Goal: Book appointment/travel/reservation

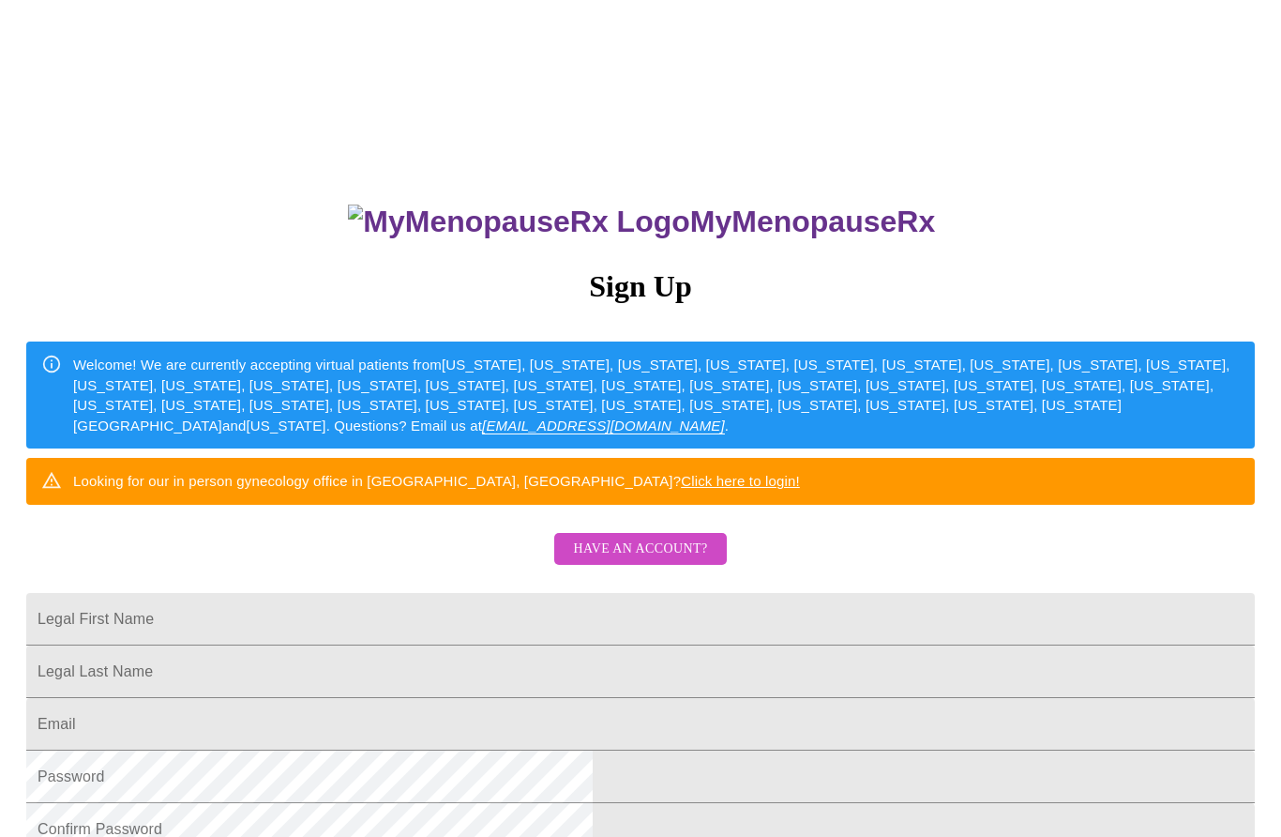
click at [11, 392] on div "MyMenopauseRx Sign Up Welcome! We are currently accepting virtual patients from…" at bounding box center [641, 510] width 1266 height 1004
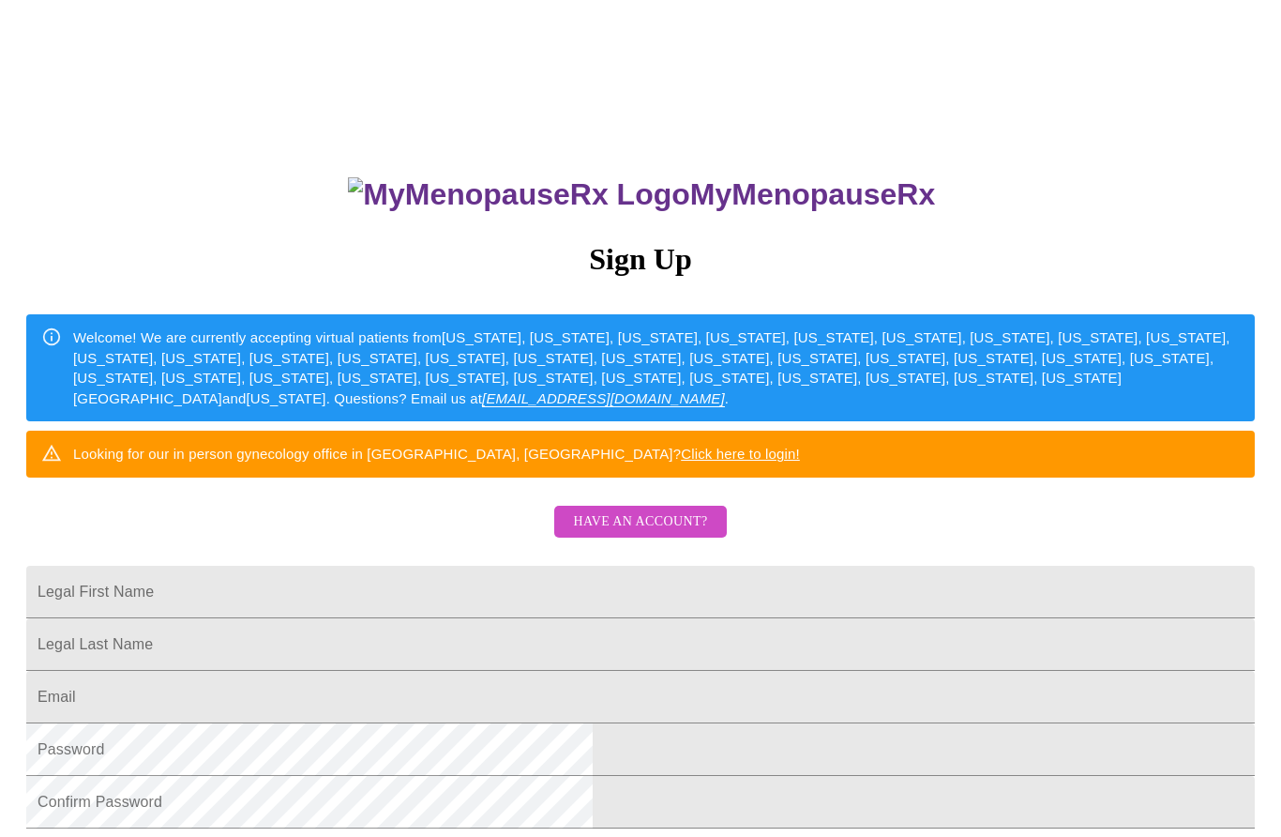
scroll to position [25, 0]
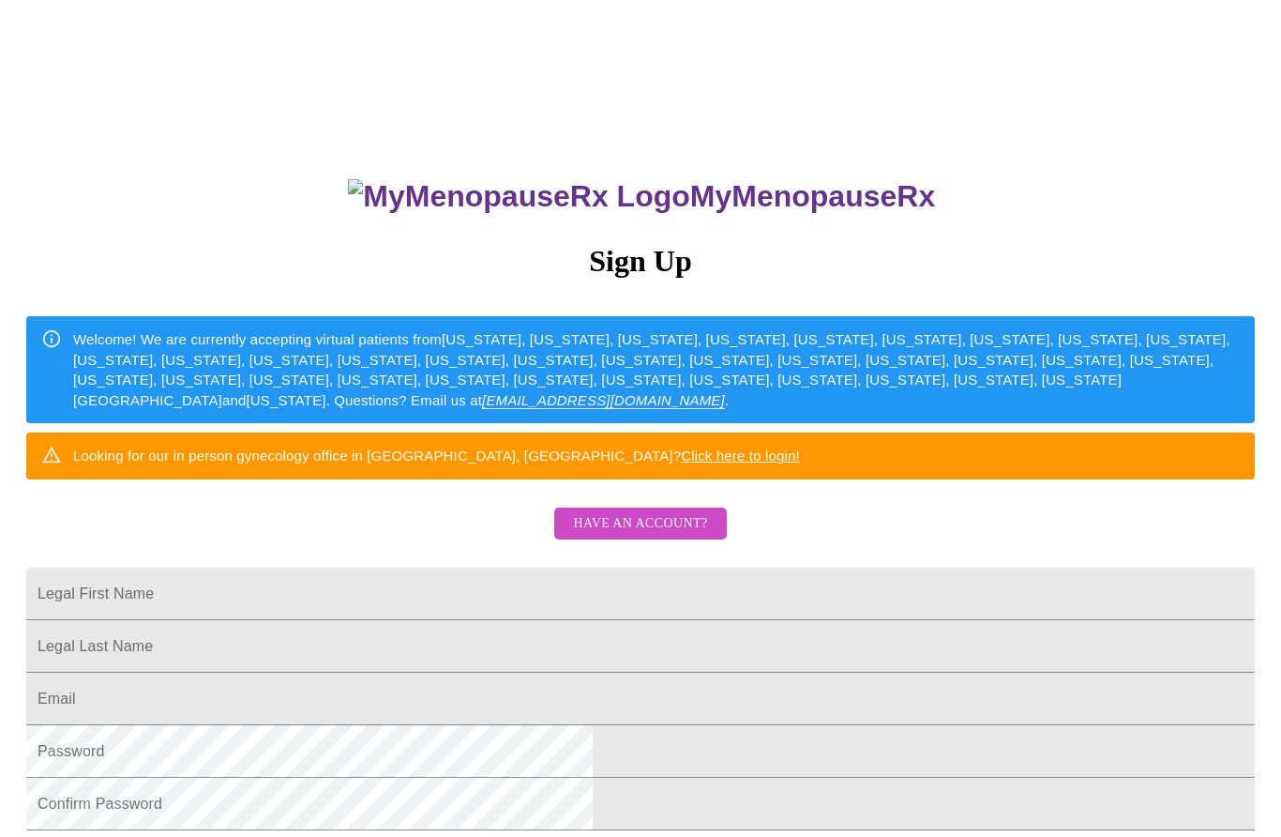
click at [611, 536] on span "Have an account?" at bounding box center [640, 523] width 134 height 23
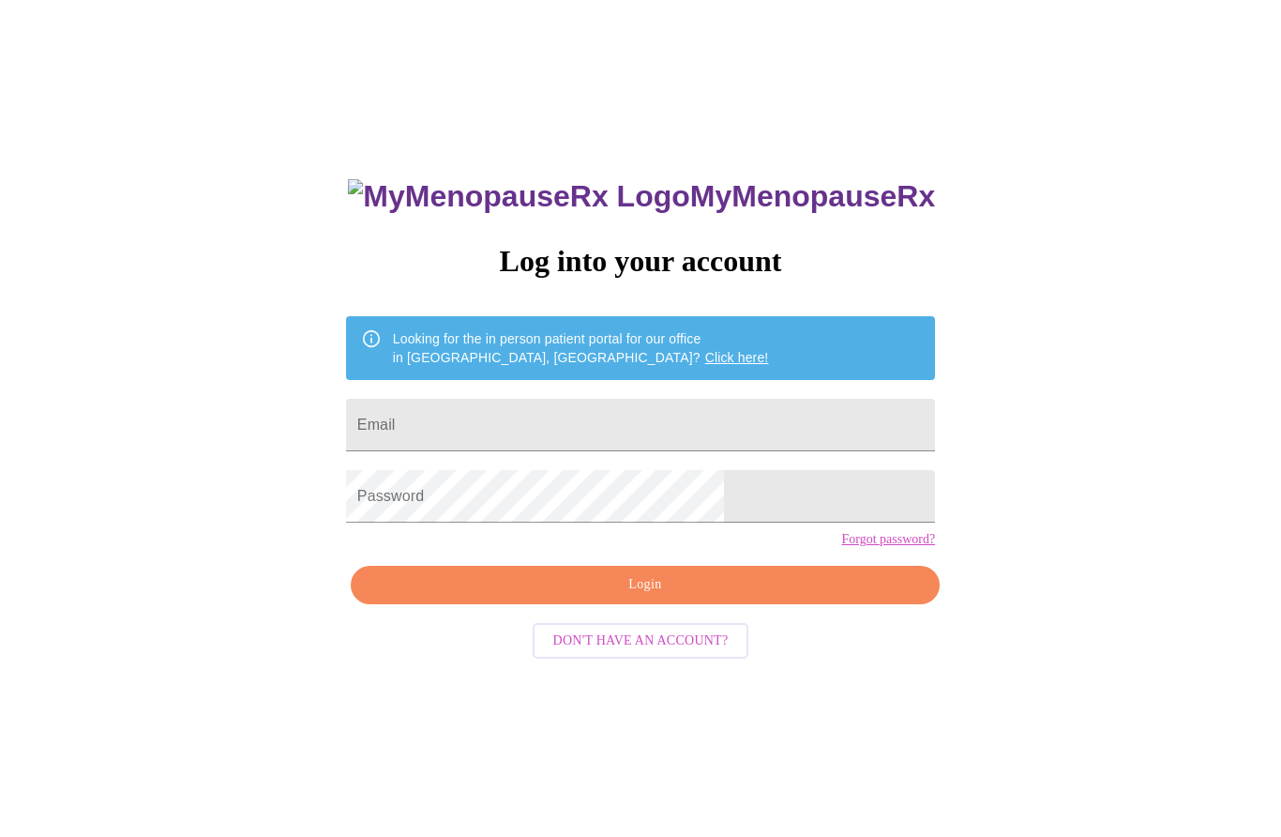
scroll to position [19, 0]
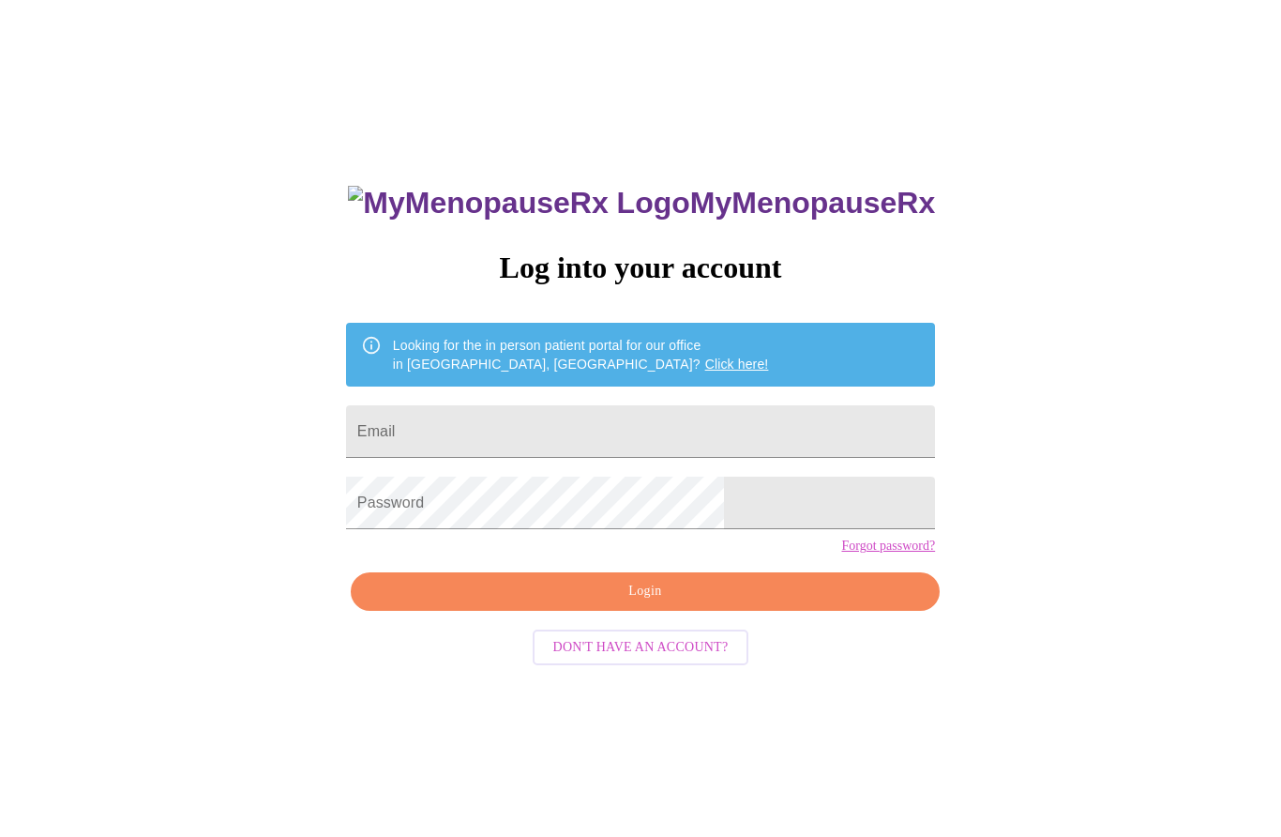
click at [528, 436] on input "Email" at bounding box center [640, 431] width 589 height 53
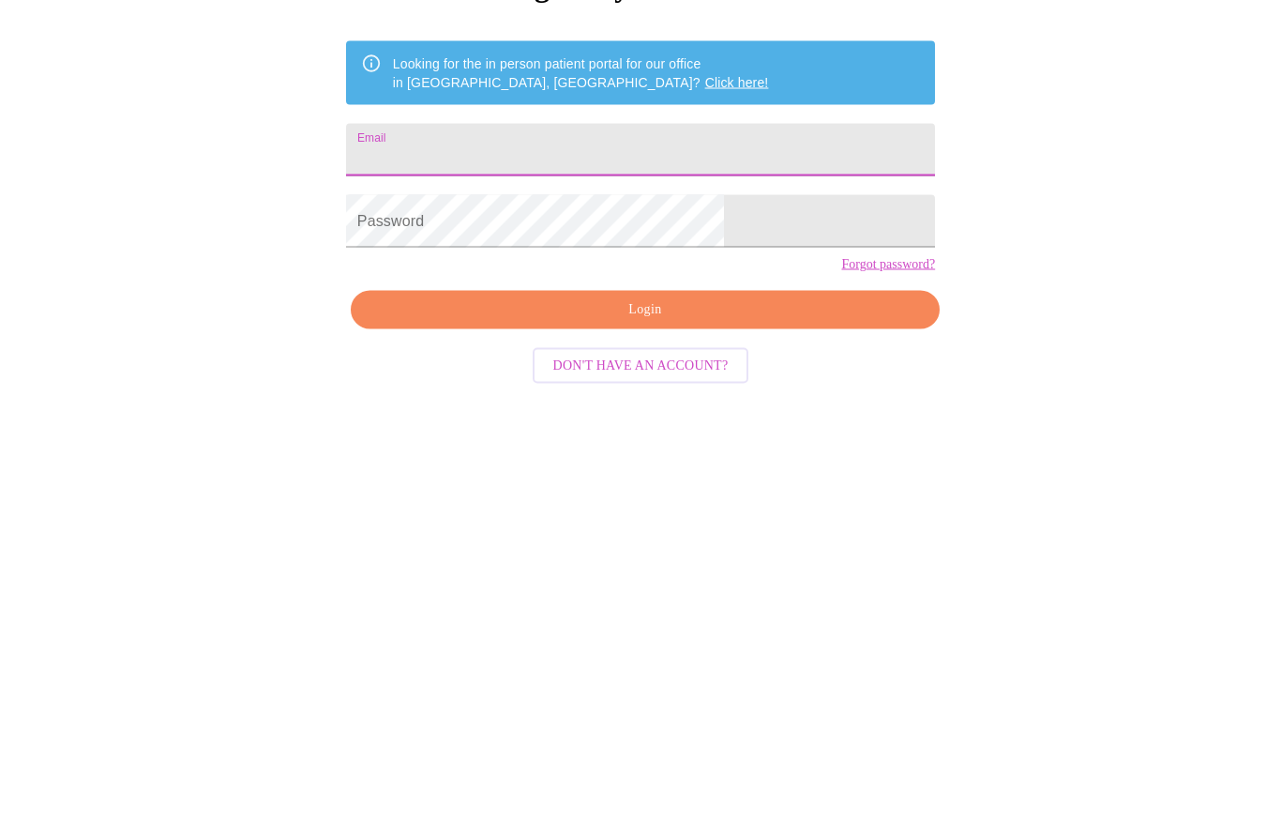
type input "[EMAIL_ADDRESS][DOMAIN_NAME]"
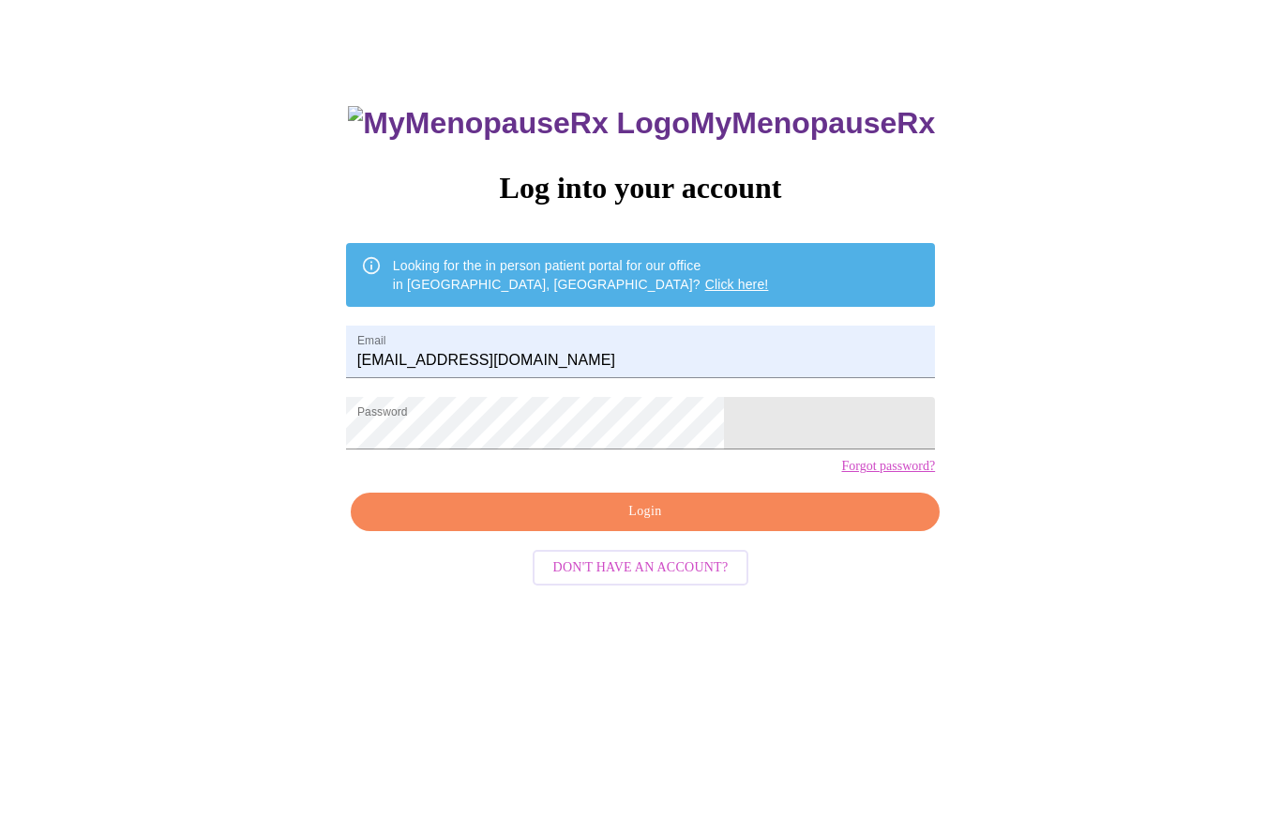
click at [658, 524] on span "Login" at bounding box center [645, 512] width 546 height 23
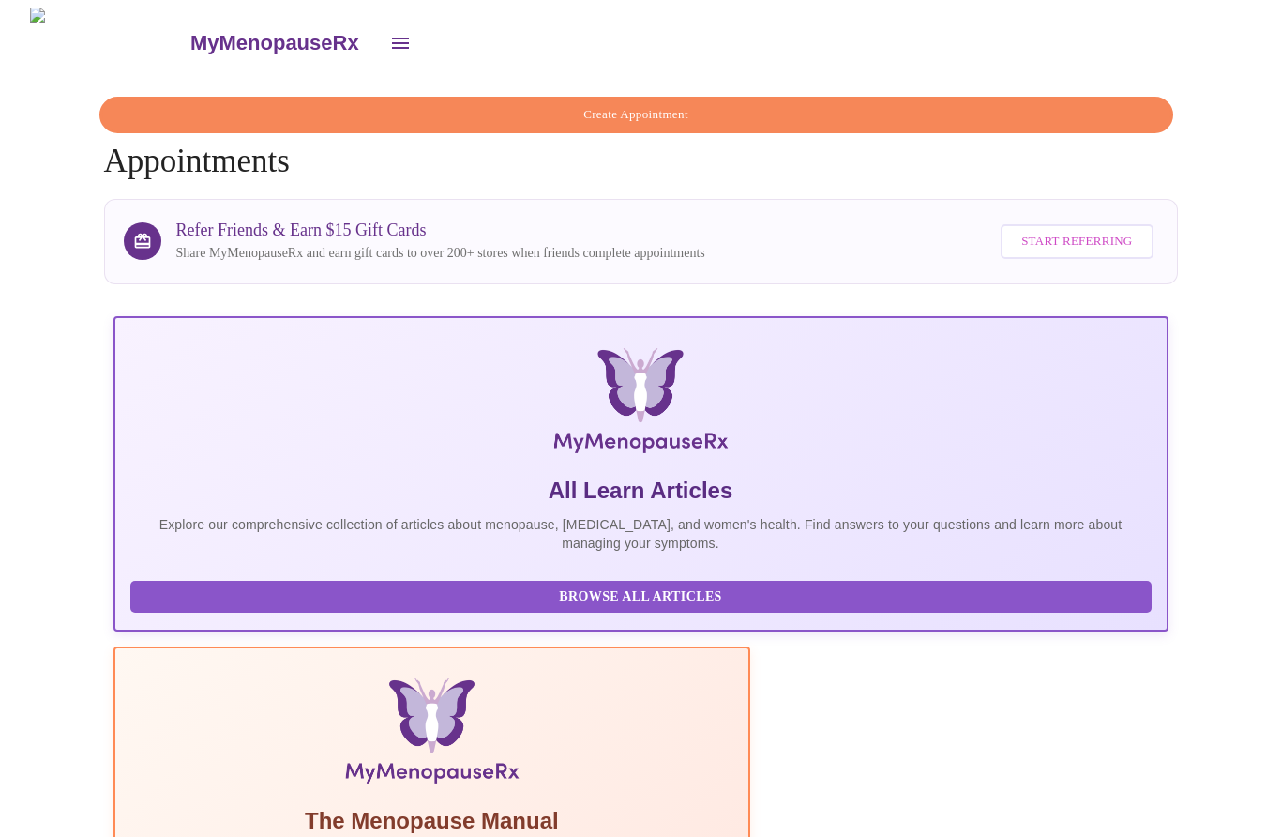
click at [608, 106] on span "Create Appointment" at bounding box center [636, 115] width 1031 height 22
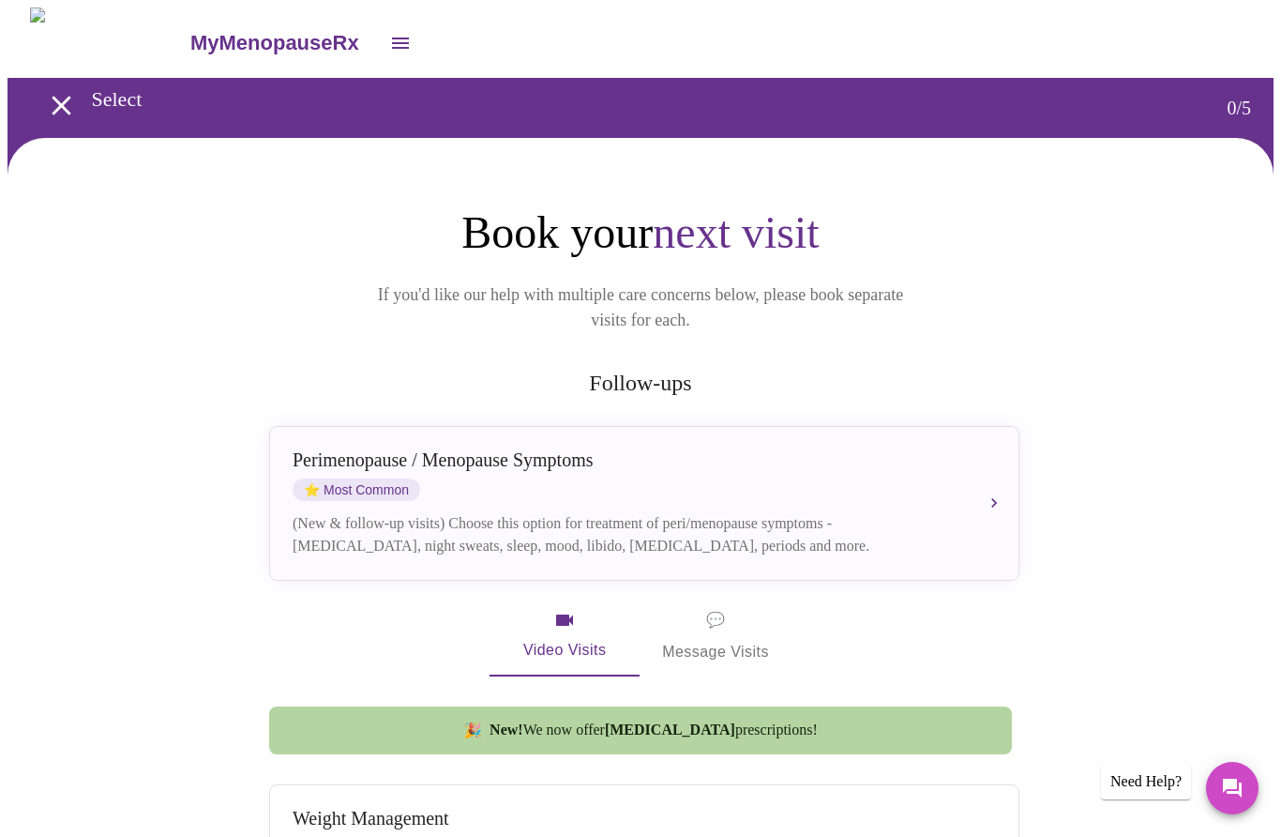
click at [997, 480] on button "[MEDICAL_DATA] / Menopause Symptoms ⭐ Most Common (New & follow-up visits) Choo…" at bounding box center [644, 503] width 750 height 155
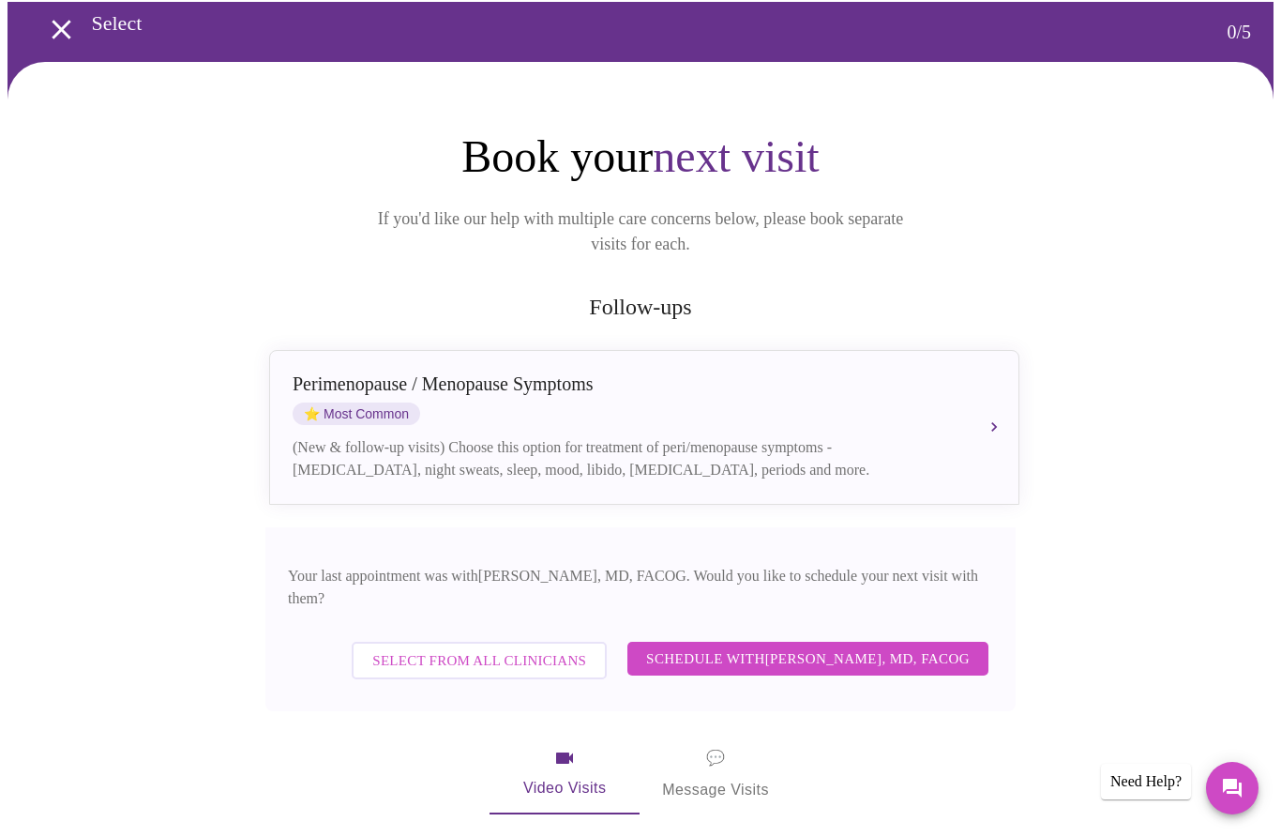
scroll to position [110, 0]
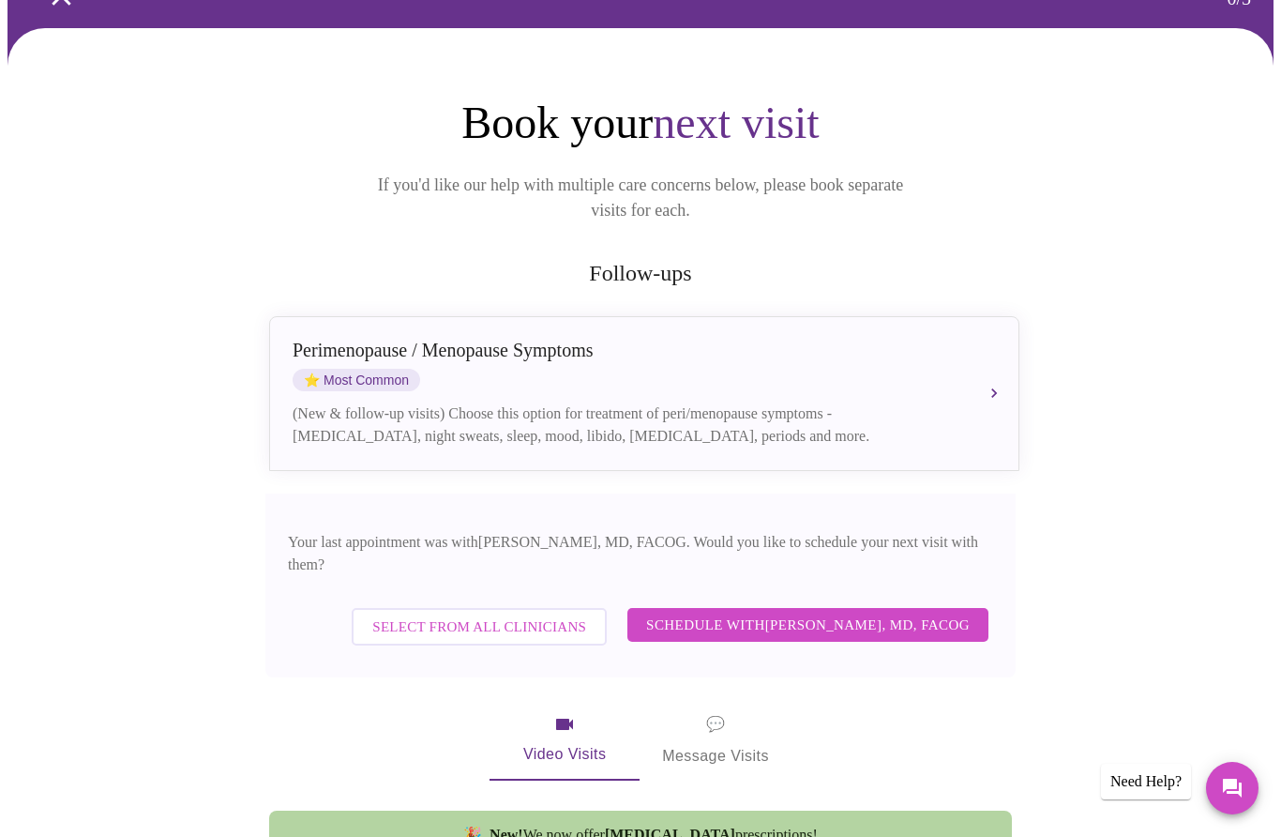
click at [791, 612] on span "Schedule with [PERSON_NAME], MD, FACOG" at bounding box center [808, 624] width 324 height 24
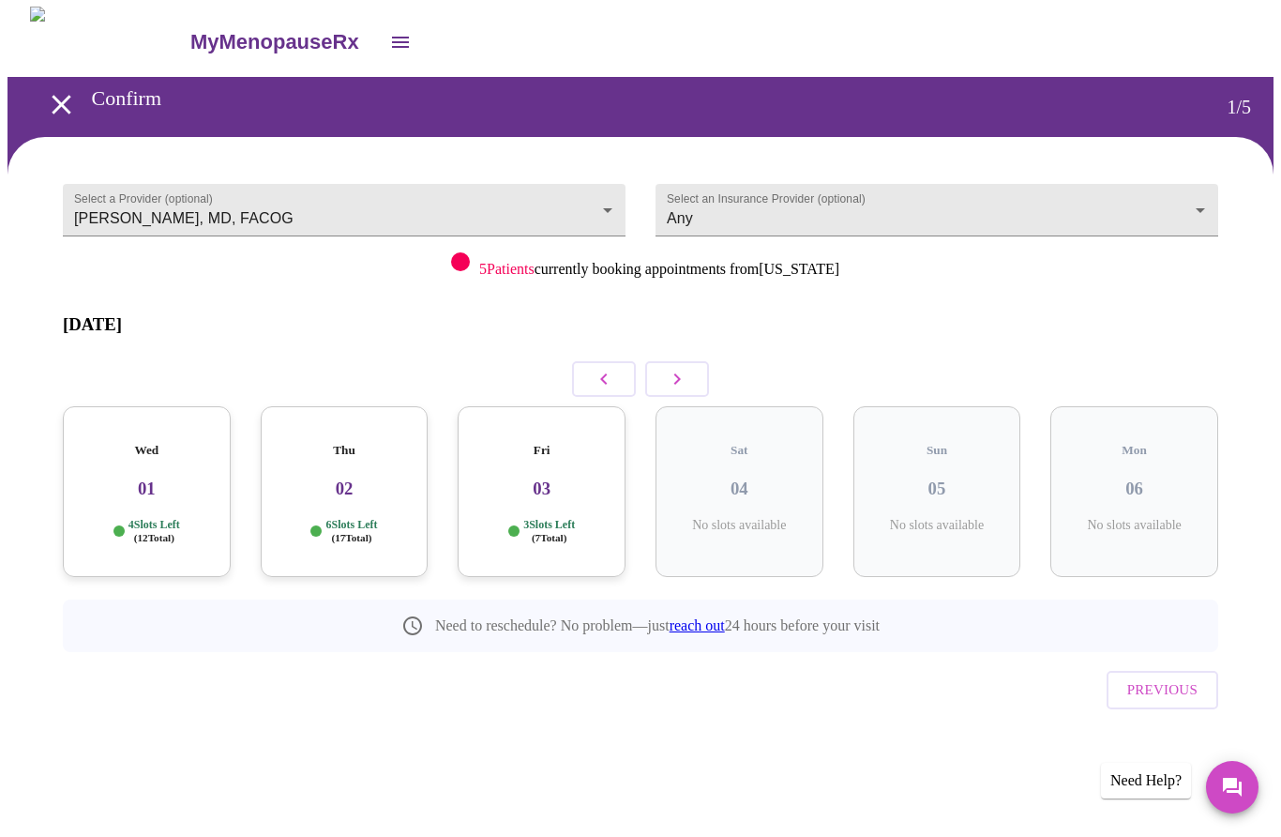
click at [671, 369] on icon "button" at bounding box center [677, 380] width 23 height 23
click at [686, 369] on icon "button" at bounding box center [677, 380] width 23 height 23
click at [680, 369] on icon "button" at bounding box center [677, 380] width 23 height 23
click at [682, 369] on icon "button" at bounding box center [677, 380] width 23 height 23
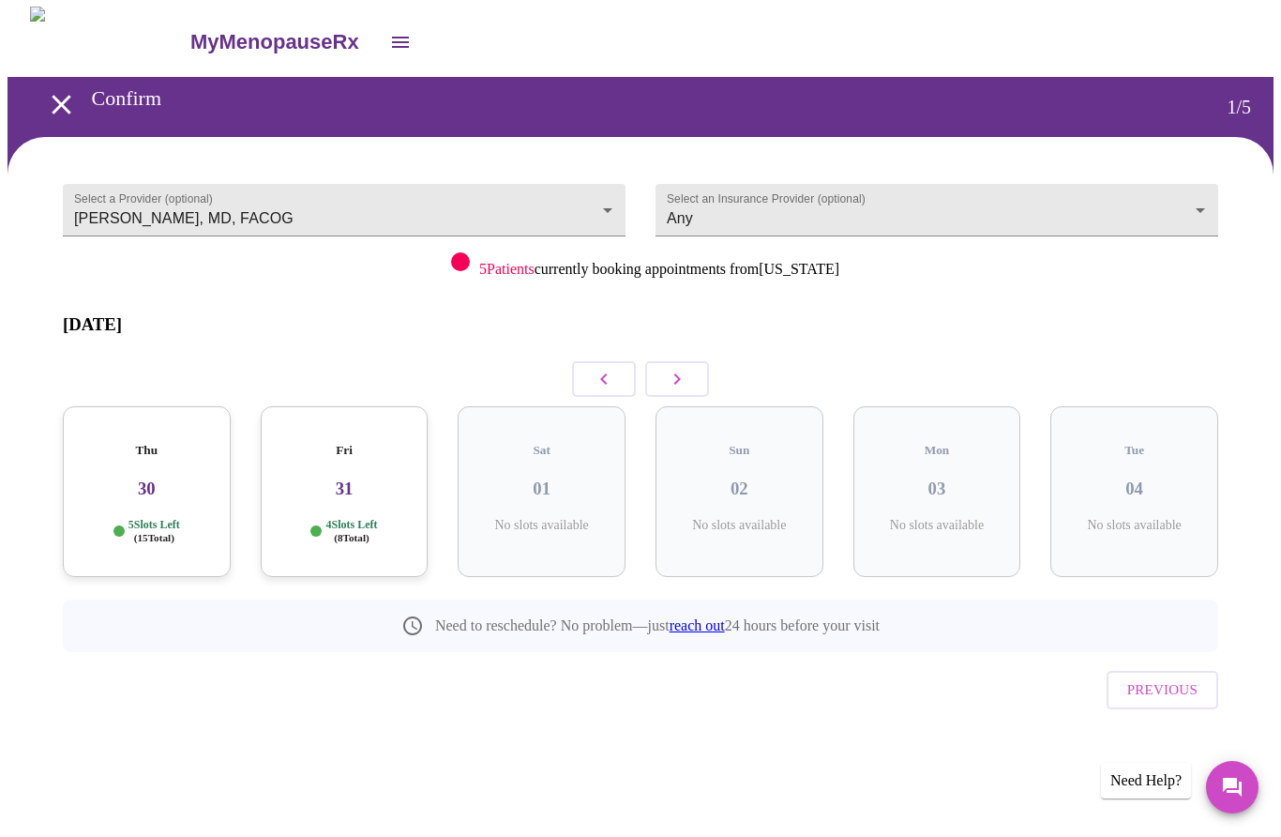
click at [682, 369] on icon "button" at bounding box center [677, 380] width 23 height 23
click at [687, 369] on icon "button" at bounding box center [677, 380] width 23 height 23
click at [684, 369] on icon "button" at bounding box center [677, 380] width 23 height 23
click at [606, 369] on icon "button" at bounding box center [604, 380] width 23 height 23
click at [330, 479] on h3 "12" at bounding box center [345, 489] width 138 height 21
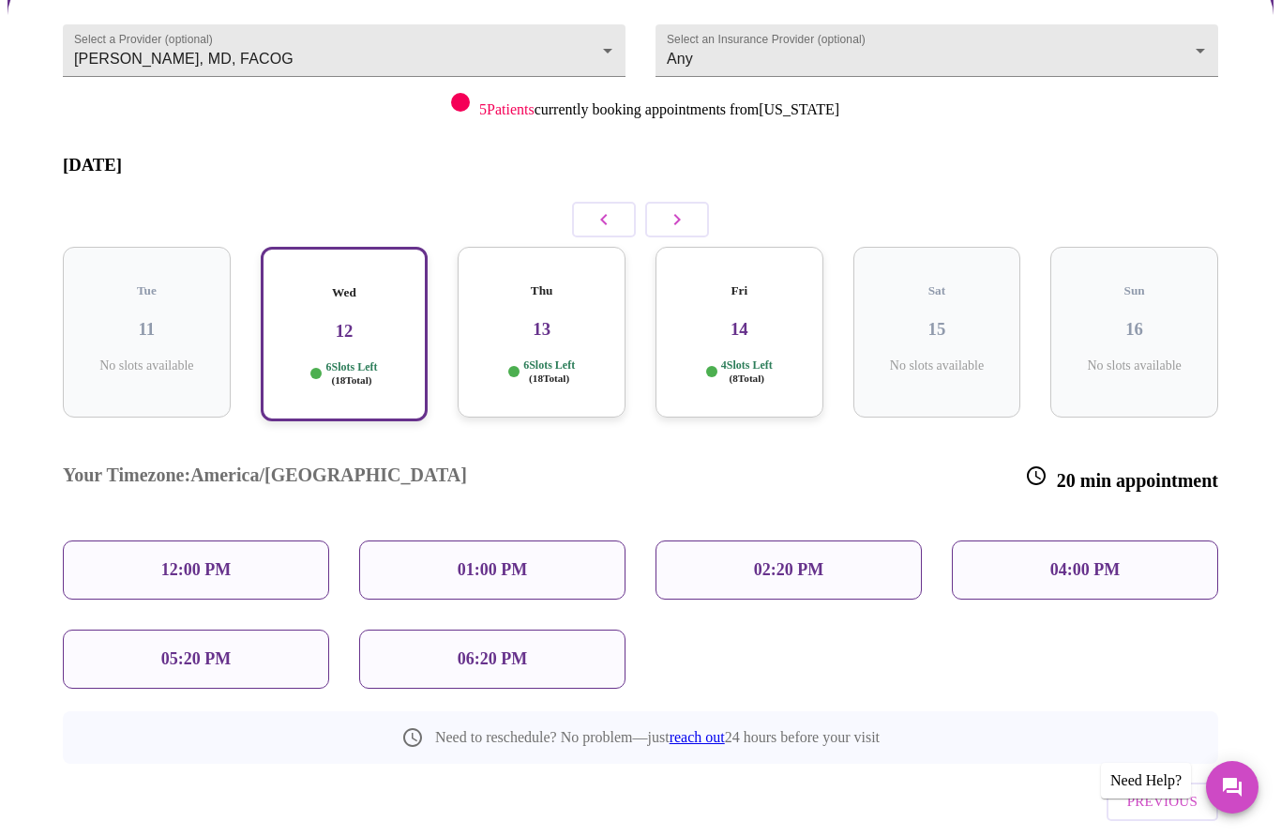
scroll to position [159, 0]
click at [171, 561] on p "12:00 PM" at bounding box center [195, 571] width 69 height 20
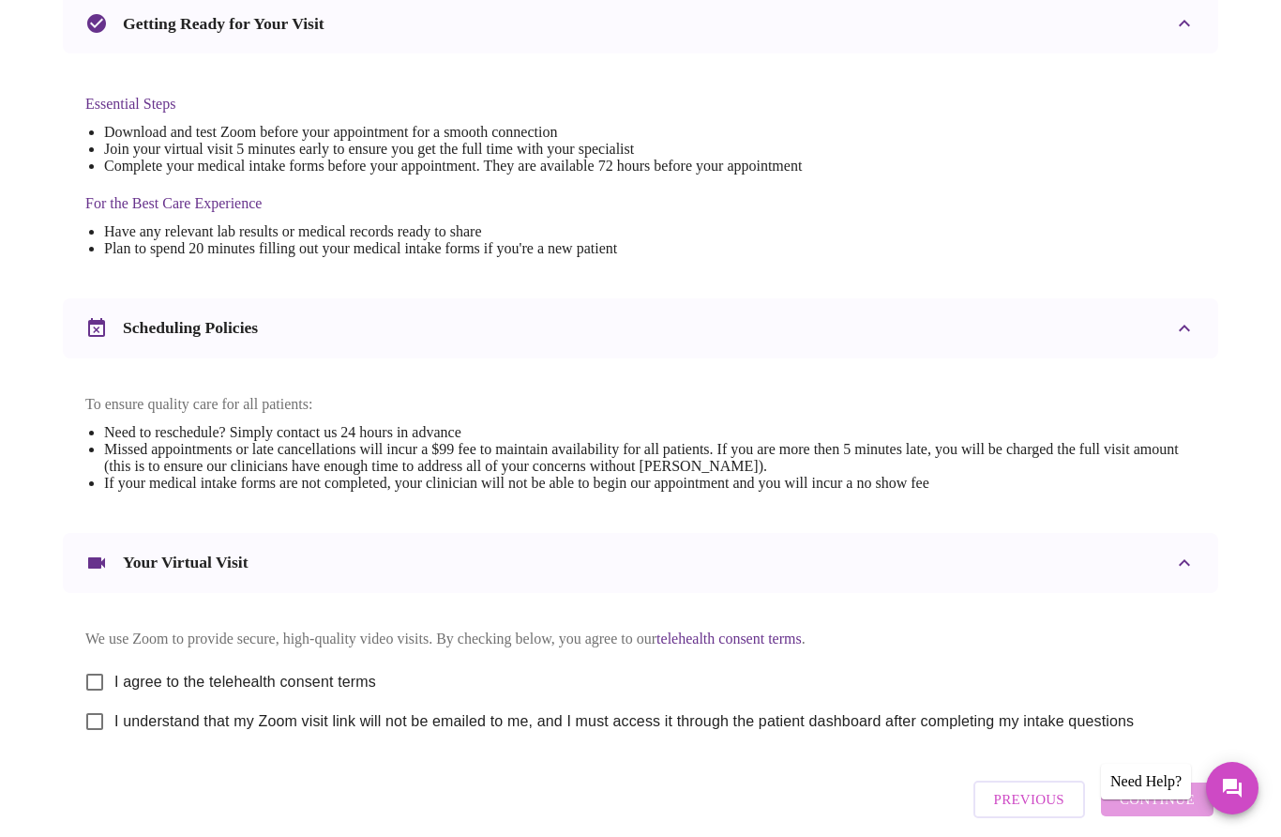
scroll to position [430, 0]
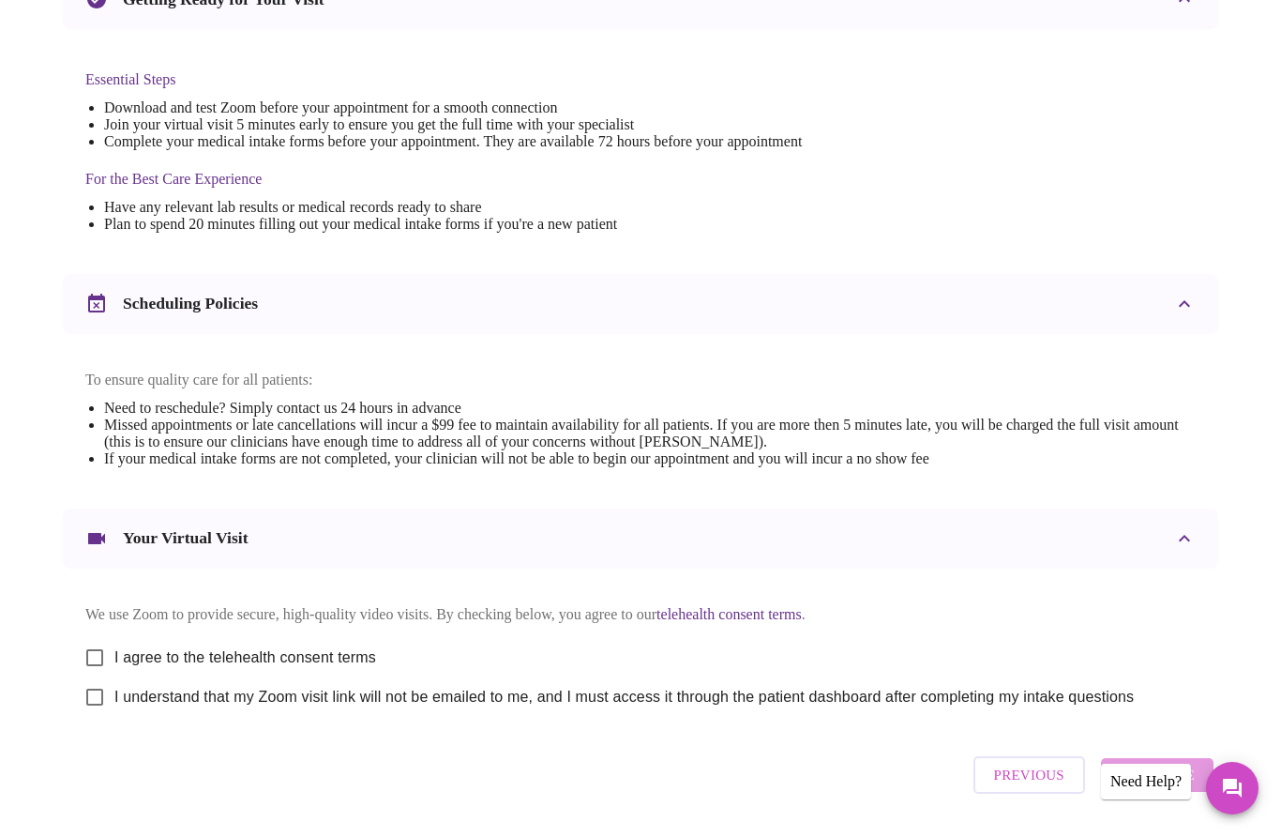
click at [96, 667] on input "I agree to the telehealth consent terms" at bounding box center [94, 657] width 39 height 39
checkbox input "true"
click at [97, 713] on input "I understand that my Zoom visit link will not be emailed to me, and I must acce…" at bounding box center [94, 696] width 39 height 39
checkbox input "true"
click at [1154, 787] on span "Continue" at bounding box center [1157, 774] width 75 height 24
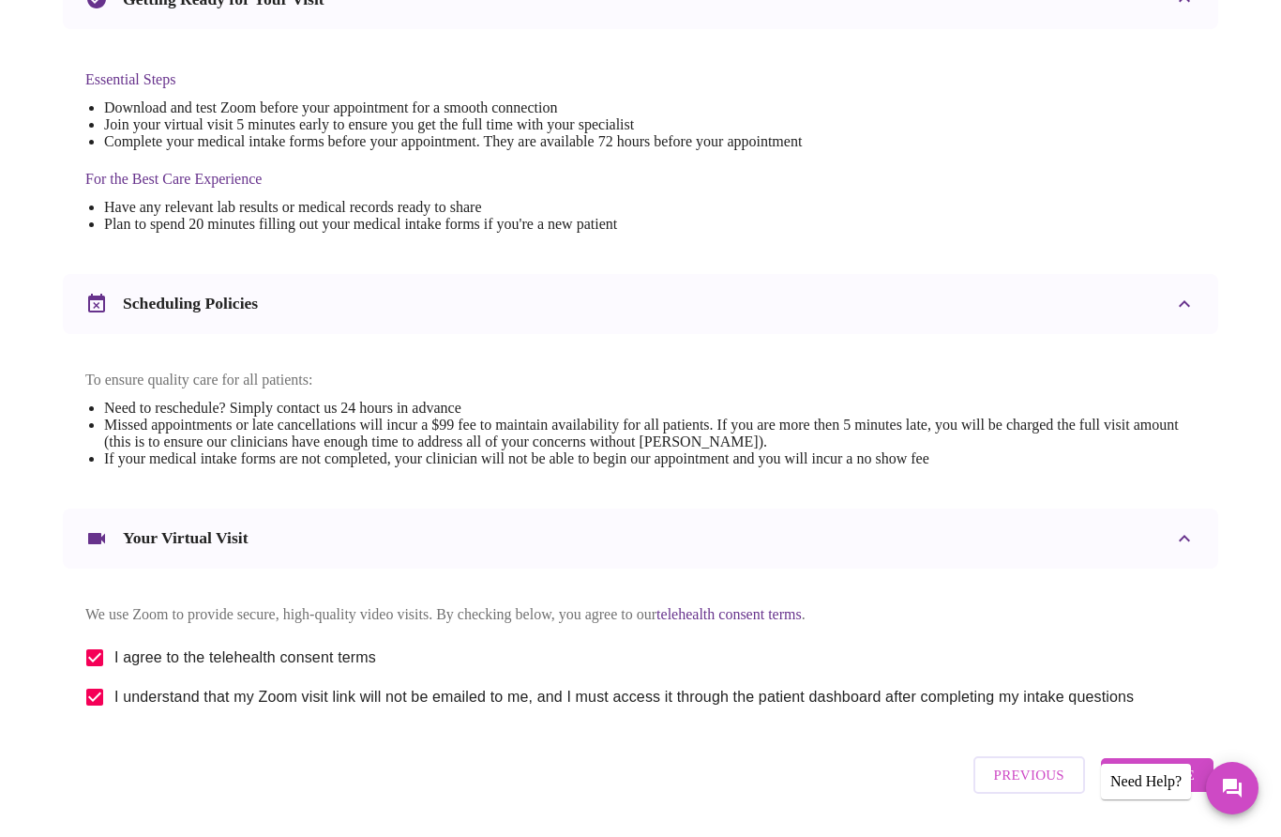
scroll to position [0, 0]
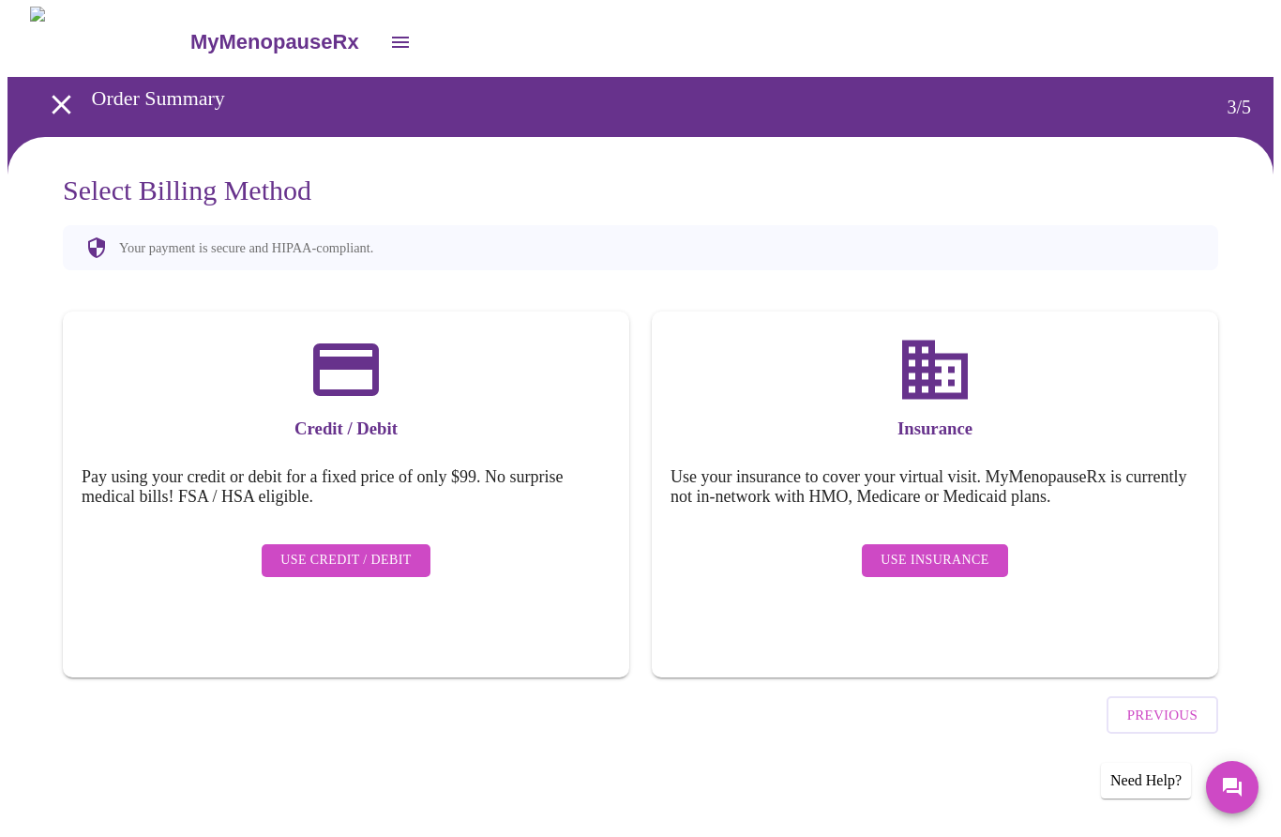
click at [333, 550] on span "Use Credit / Debit" at bounding box center [345, 561] width 131 height 23
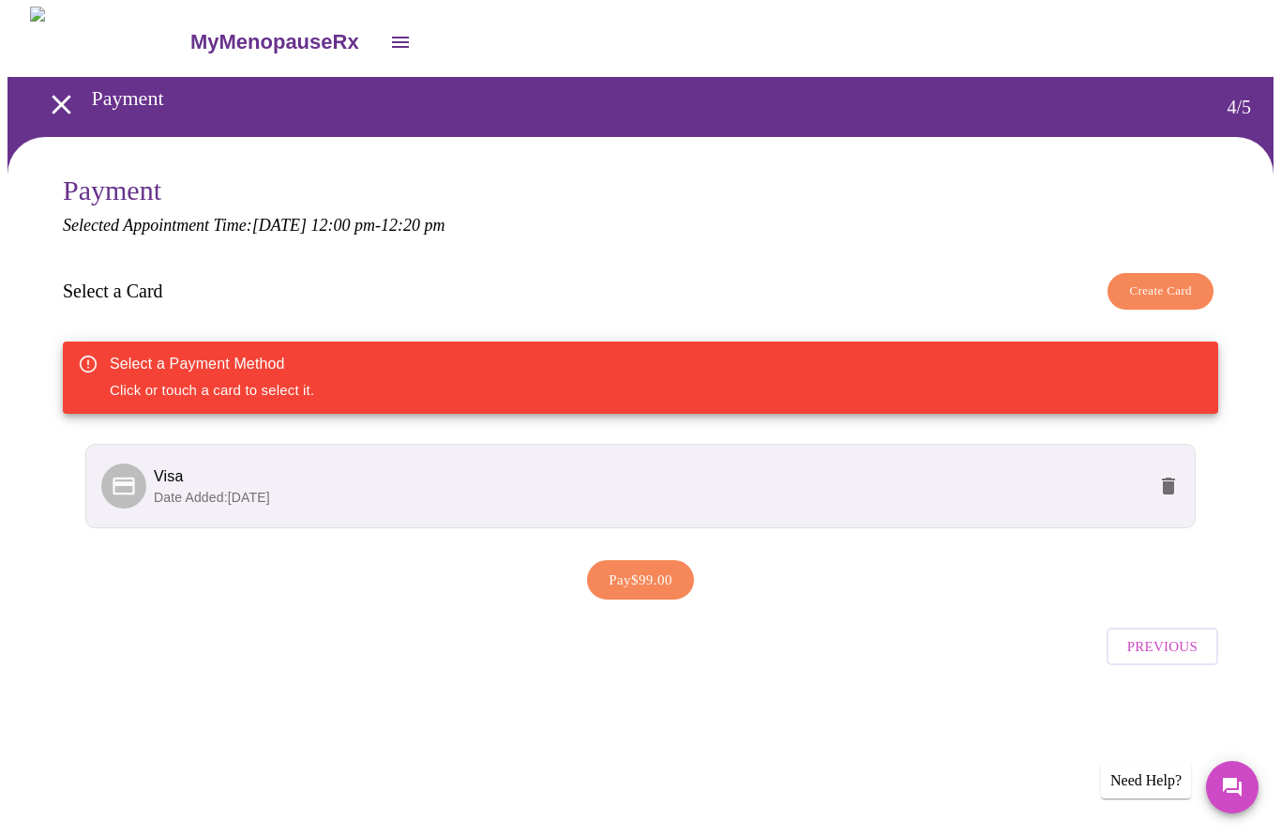
click at [653, 581] on span "Pay $99.00" at bounding box center [641, 580] width 64 height 24
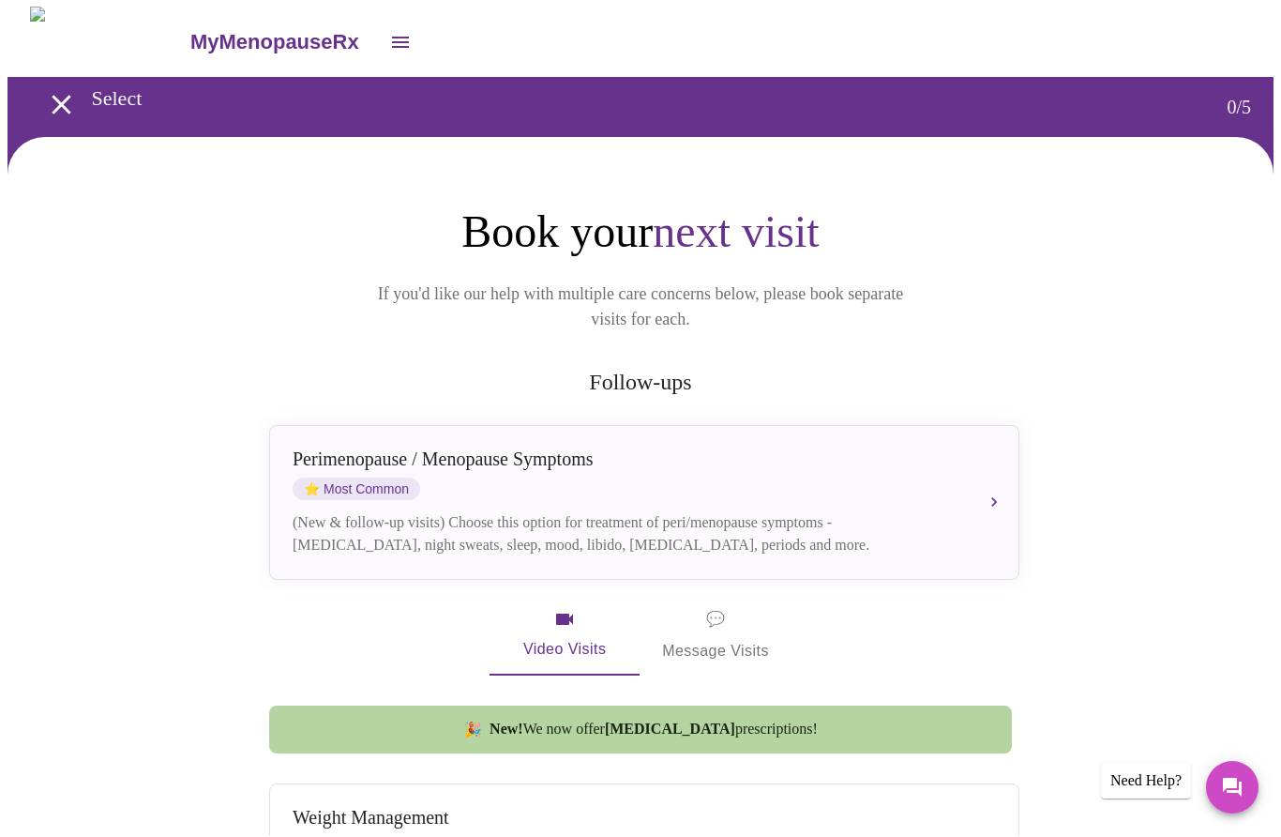
scroll to position [1, 0]
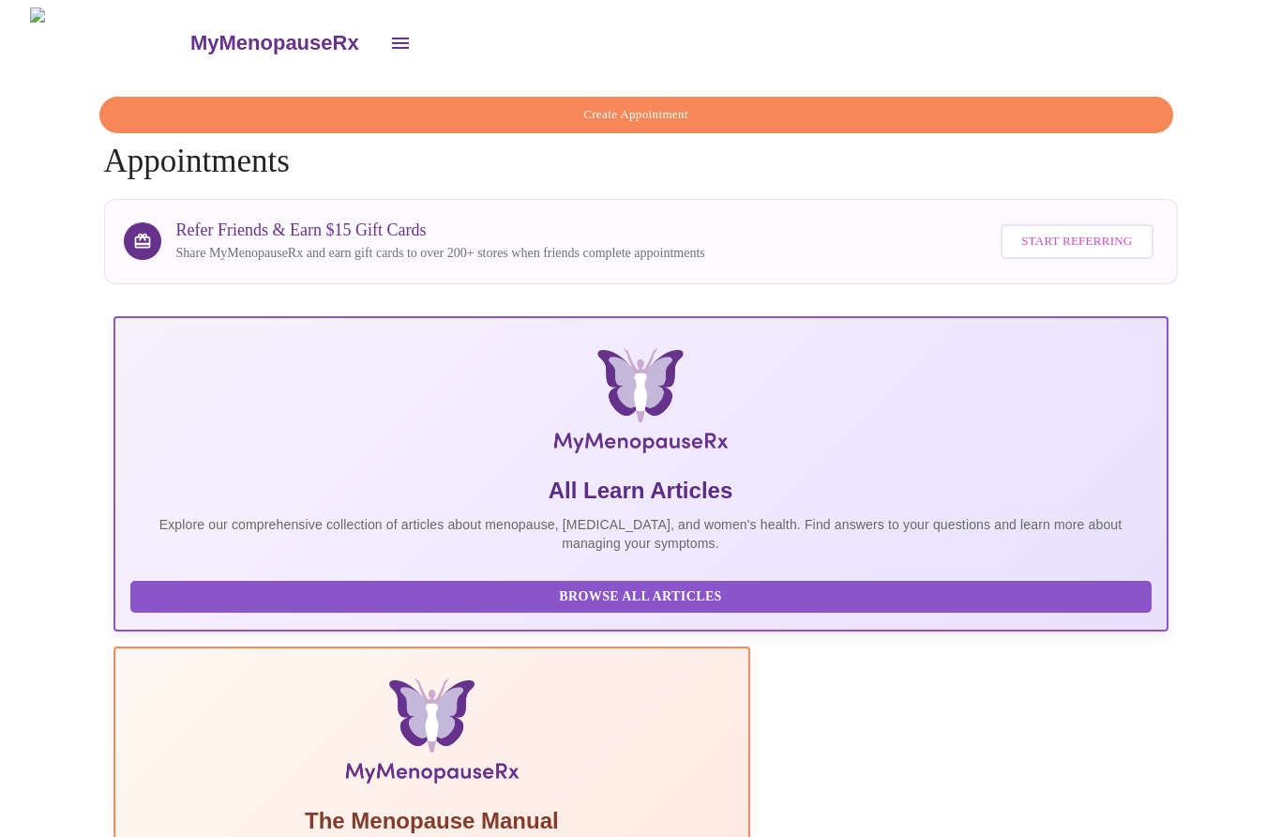
click at [389, 33] on icon "open drawer" at bounding box center [400, 43] width 23 height 23
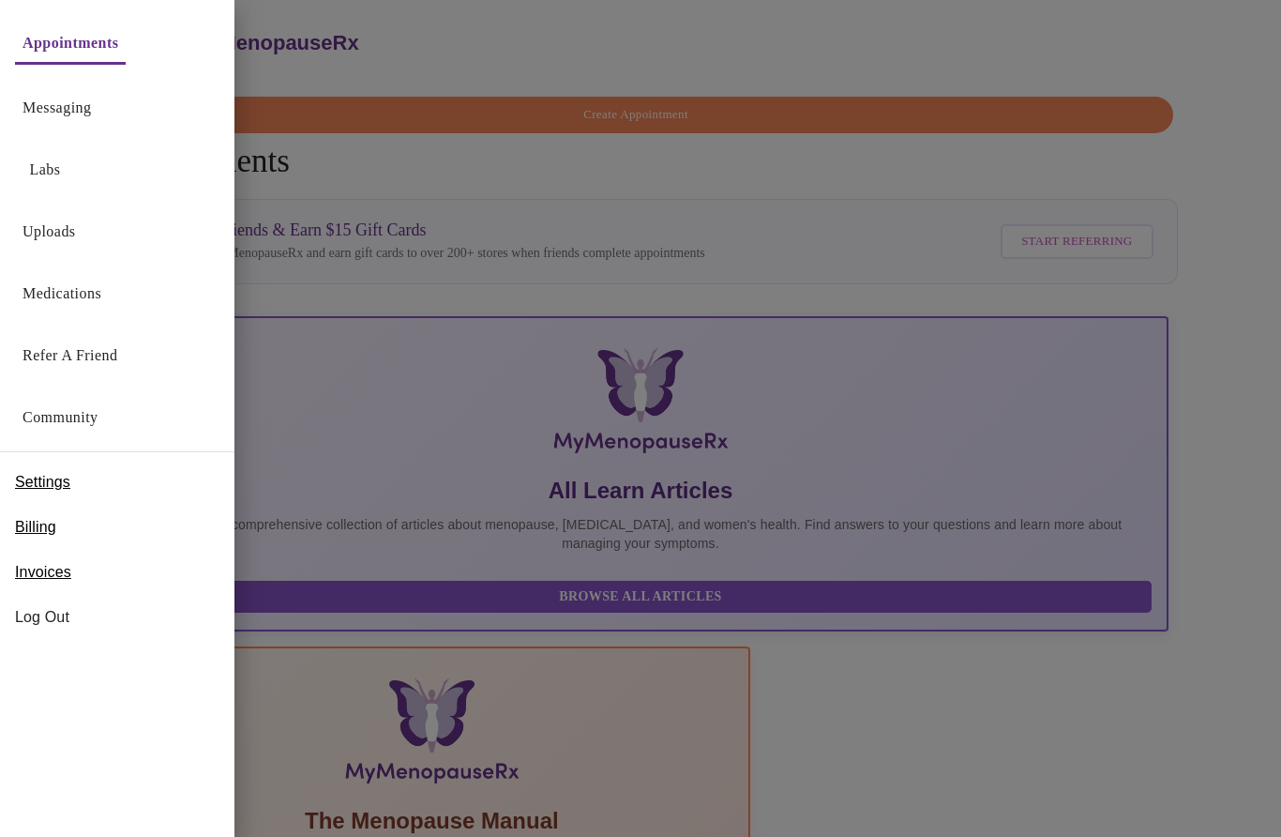
click at [43, 610] on span "Log Out" at bounding box center [117, 617] width 204 height 23
